Goal: Task Accomplishment & Management: Manage account settings

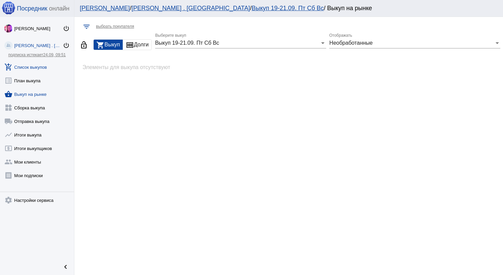
click at [42, 66] on link "add_shopping_cart Список выкупов" at bounding box center [37, 66] width 74 height 14
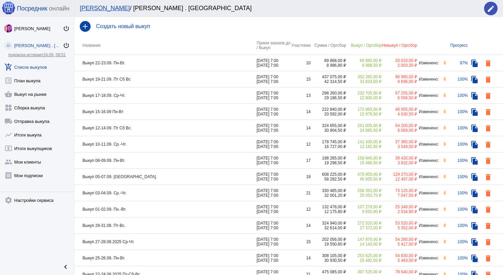
click at [150, 64] on td "Выкуп 22-23.09. Пн-Вт." at bounding box center [165, 63] width 182 height 16
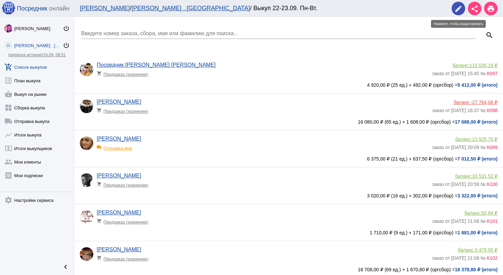
click at [459, 10] on mat-icon "edit" at bounding box center [459, 9] width 8 height 8
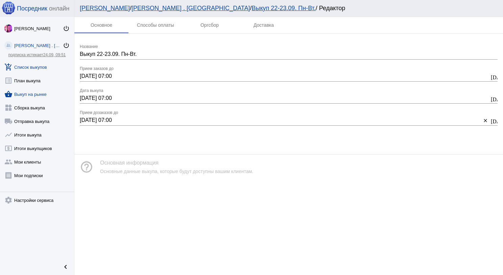
click at [40, 91] on link "shopping_basket Выкуп на рынке" at bounding box center [37, 93] width 74 height 14
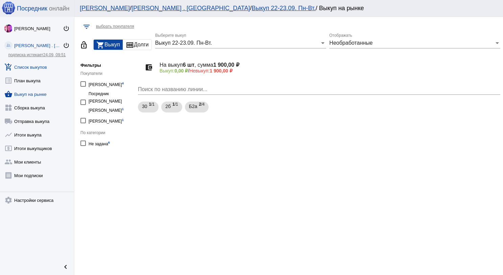
click at [42, 60] on link "add_shopping_cart Список выкупов" at bounding box center [37, 66] width 74 height 14
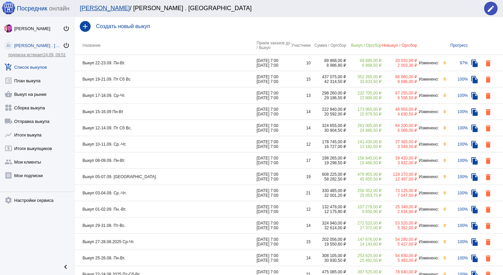
click at [166, 68] on td "Выкуп 22-23.09. Пн-Вт." at bounding box center [165, 63] width 182 height 16
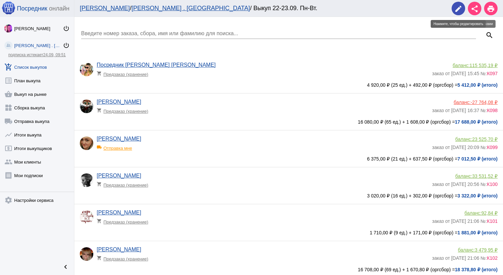
click at [463, 4] on button "edit" at bounding box center [459, 9] width 14 height 14
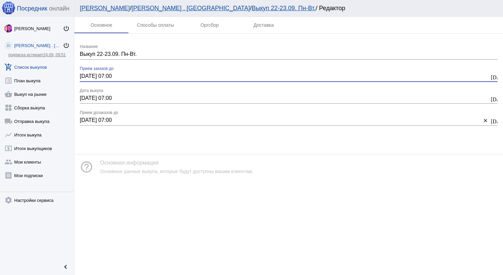
click at [85, 73] on input "[DATE] 07:00" at bounding box center [285, 76] width 410 height 6
type input "[DATE] 07:00"
click at [85, 97] on input "[DATE] 07:00" at bounding box center [285, 98] width 410 height 6
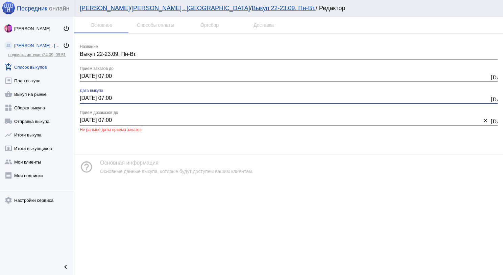
type input "[DATE] 07:00"
click at [84, 122] on input "[DATE] 07:00" at bounding box center [281, 120] width 402 height 6
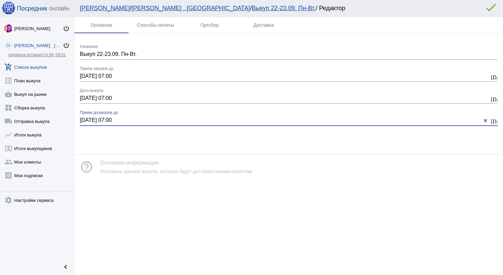
type input "[DATE] 07:00"
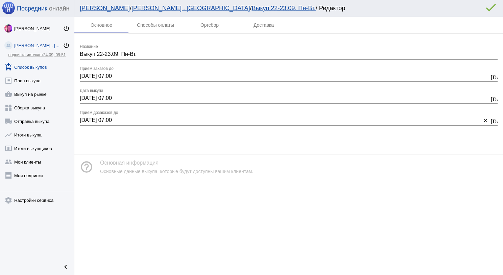
click at [490, 8] on mat-icon "error_outline" at bounding box center [491, 8] width 14 height 14
click at [35, 94] on link "shopping_basket Выкуп на рынке" at bounding box center [37, 93] width 74 height 14
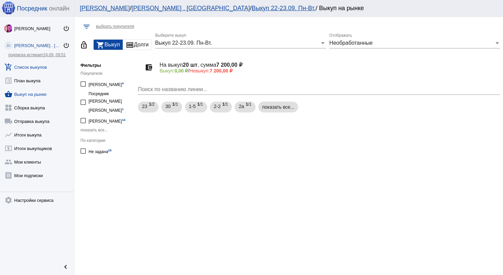
click at [42, 70] on link "add_shopping_cart Список выкупов" at bounding box center [37, 66] width 74 height 14
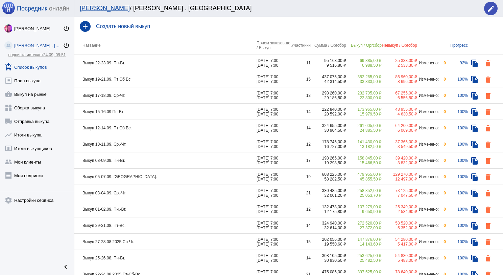
click at [172, 78] on td "Выкуп 19-21.09. Пт Сб Вс" at bounding box center [165, 79] width 182 height 16
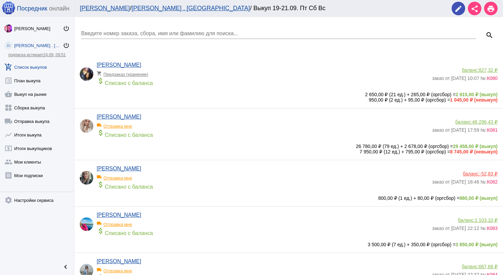
click at [154, 31] on input "Введите номер заказа, сбора, имя или фамилию для поиска..." at bounding box center [278, 33] width 395 height 6
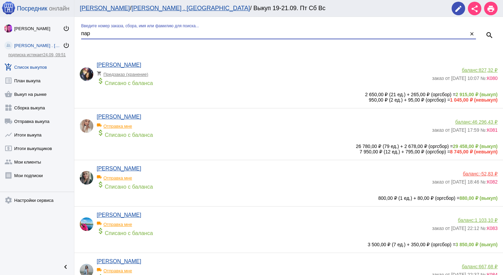
type input "пар"
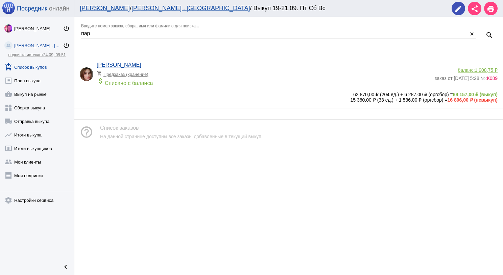
click at [481, 70] on span "1 908,75 ₽" at bounding box center [486, 69] width 23 height 5
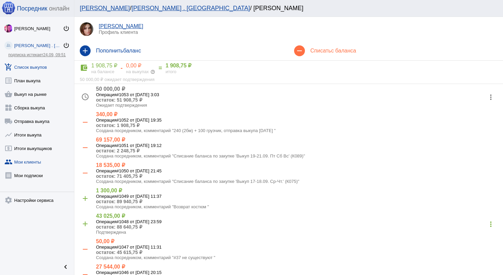
click at [39, 66] on link "add_shopping_cart Список выкупов" at bounding box center [37, 66] width 74 height 14
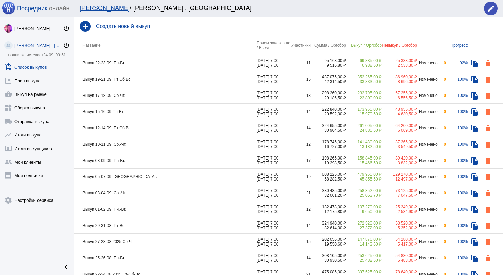
click at [177, 76] on td "Выкуп 19-21.09. Пт Сб Вс" at bounding box center [165, 79] width 182 height 16
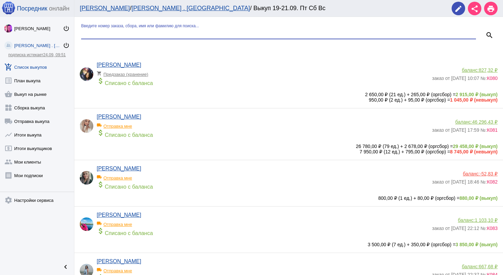
click at [156, 34] on input "Введите номер заказа, сбора, имя или фамилию для поиска..." at bounding box center [278, 33] width 395 height 6
type input "пон"
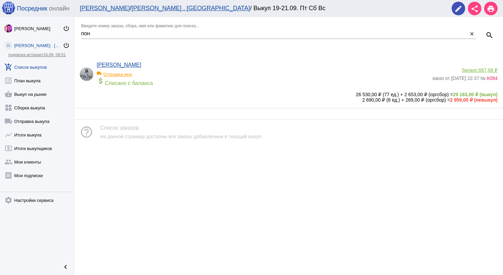
click at [489, 69] on span "667,68 ₽" at bounding box center [488, 69] width 19 height 5
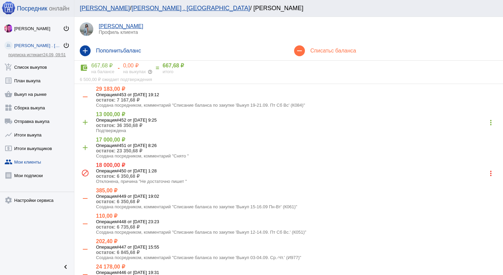
click at [319, 48] on h4 "Списать с баланса" at bounding box center [403, 51] width 187 height 6
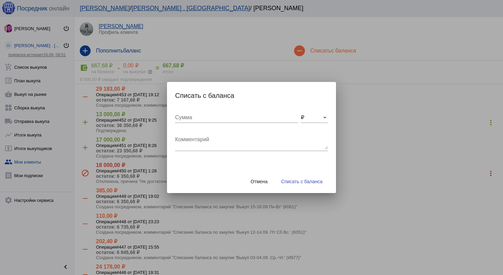
click at [193, 138] on textarea "Комментарий" at bounding box center [251, 143] width 153 height 14
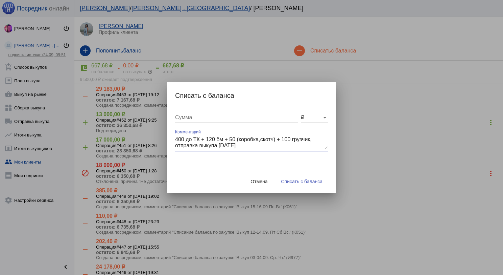
type textarea "400 до ТК + 120 бм + 50 (коробка,скотч) + 100 грузчик, отправка выкупа [DATE]"
click at [194, 116] on input "Сумма" at bounding box center [236, 117] width 123 height 6
type input "670"
click at [302, 184] on button "Списать с баланса" at bounding box center [302, 181] width 52 height 12
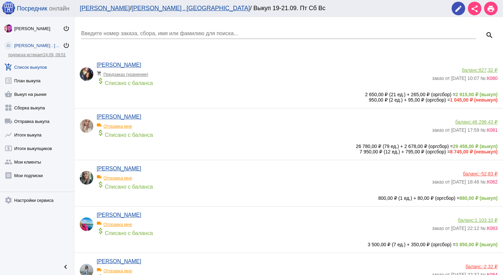
click at [111, 34] on input "Введите номер заказа, сбора, имя или фамилию для поиска..." at bounding box center [278, 33] width 395 height 6
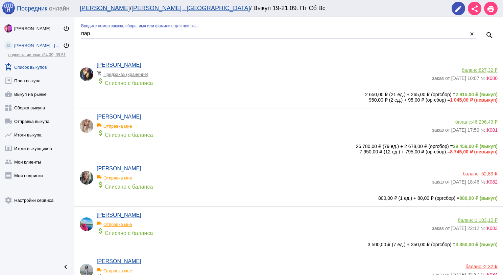
type input "пар"
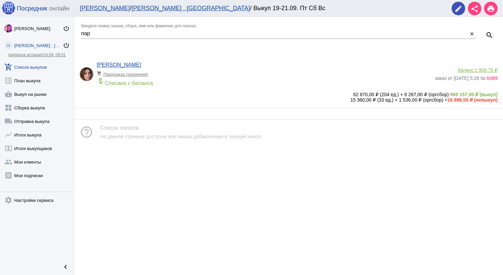
click at [467, 70] on div "баланс: 1 908,75 ₽" at bounding box center [466, 69] width 63 height 5
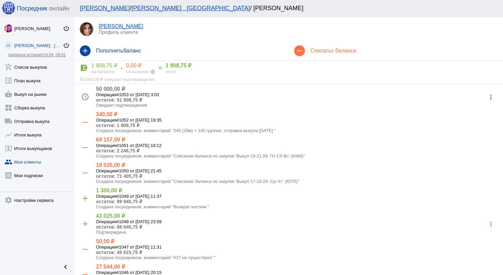
click at [305, 51] on div "Списать с баланса" at bounding box center [401, 51] width 193 height 6
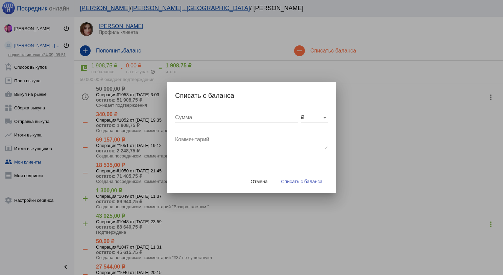
click at [187, 138] on textarea "Комментарий" at bounding box center [251, 143] width 153 height 14
type textarea "360 (3бм) + 150 грузчик, отправка выкупа [DATE]"
click at [190, 118] on input "Сумма" at bounding box center [236, 117] width 123 height 6
type input "510"
click at [302, 187] on div "Отмена Списать с баланса" at bounding box center [251, 181] width 153 height 23
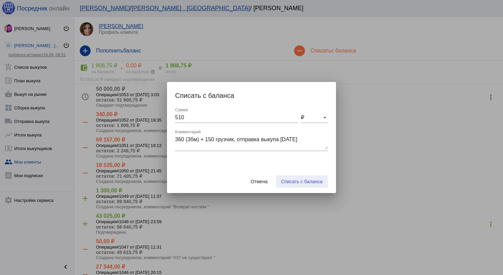
click at [297, 179] on span "Списать с баланса" at bounding box center [301, 181] width 41 height 5
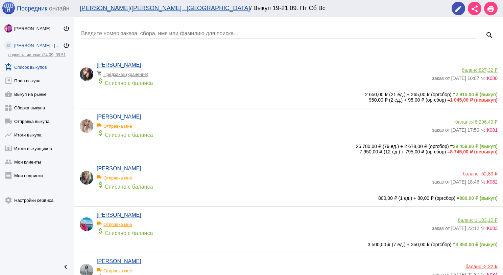
click at [119, 38] on div "Введите номер заказа, сбора, имя или фамилию для поиска..." at bounding box center [278, 31] width 395 height 15
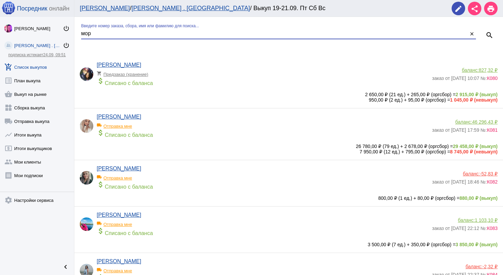
type input "мор"
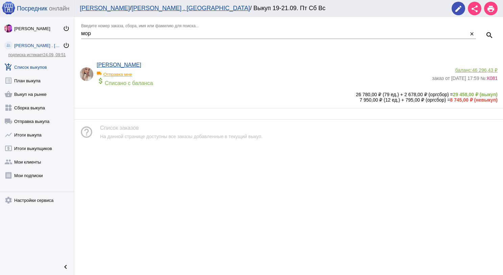
click at [483, 70] on span "46 296,43 ₽" at bounding box center [484, 69] width 25 height 5
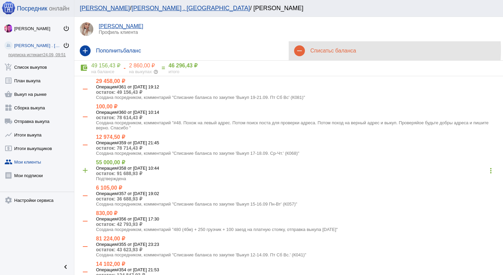
click at [351, 50] on span "с баланса" at bounding box center [343, 51] width 25 height 6
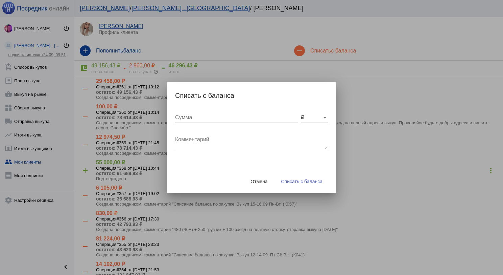
click at [201, 137] on textarea "Комментарий" at bounding box center [251, 143] width 153 height 14
type textarea "240 (2бм) + 100 грузчик, отправка выкупа [DATE]"
click at [203, 120] on div "Сумма" at bounding box center [236, 115] width 123 height 15
type input "340"
click at [318, 181] on span "Списать с баланса" at bounding box center [301, 181] width 41 height 5
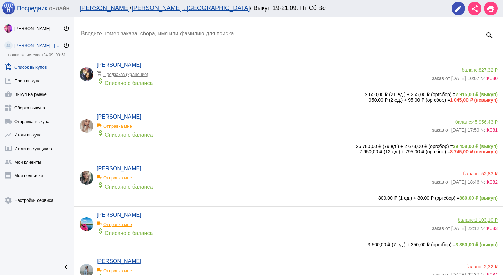
click at [86, 31] on input "Введите номер заказа, сбора, имя или фамилию для поиска..." at bounding box center [278, 33] width 395 height 6
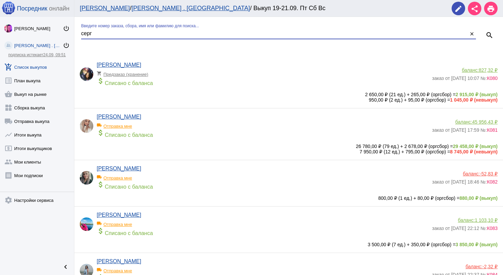
type input "серг"
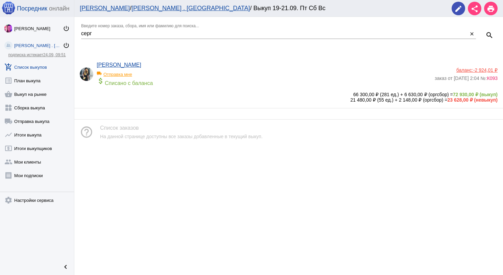
click at [480, 68] on span "-2 924,01 ₽" at bounding box center [485, 69] width 24 height 5
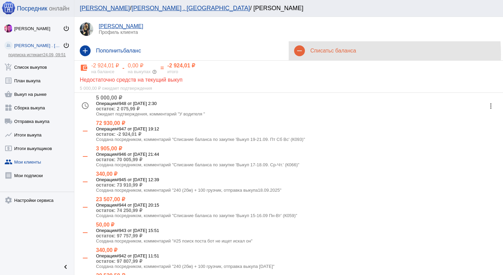
click at [323, 54] on div "remove Списать с баланса" at bounding box center [396, 50] width 214 height 19
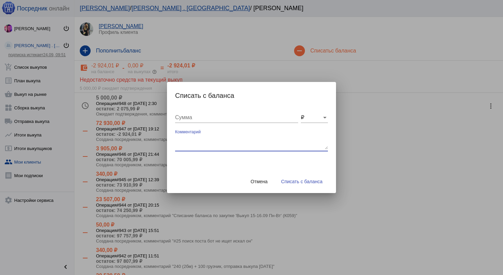
click at [207, 147] on textarea "Комментарий" at bounding box center [251, 143] width 153 height 14
type textarea "360 (3бм) + 100 грузчик, отправка выкупа [DATE]"
click at [205, 123] on div "Сумма" at bounding box center [236, 119] width 123 height 22
click at [203, 119] on input "Сумма" at bounding box center [236, 117] width 123 height 6
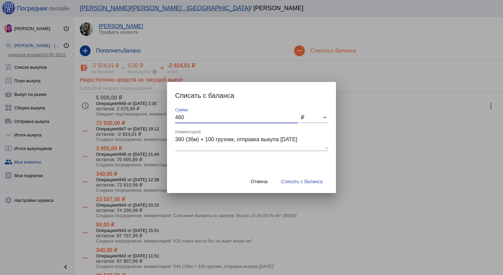
type input "460"
click at [289, 180] on span "Списать с баланса" at bounding box center [301, 181] width 41 height 5
